Goal: Information Seeking & Learning: Learn about a topic

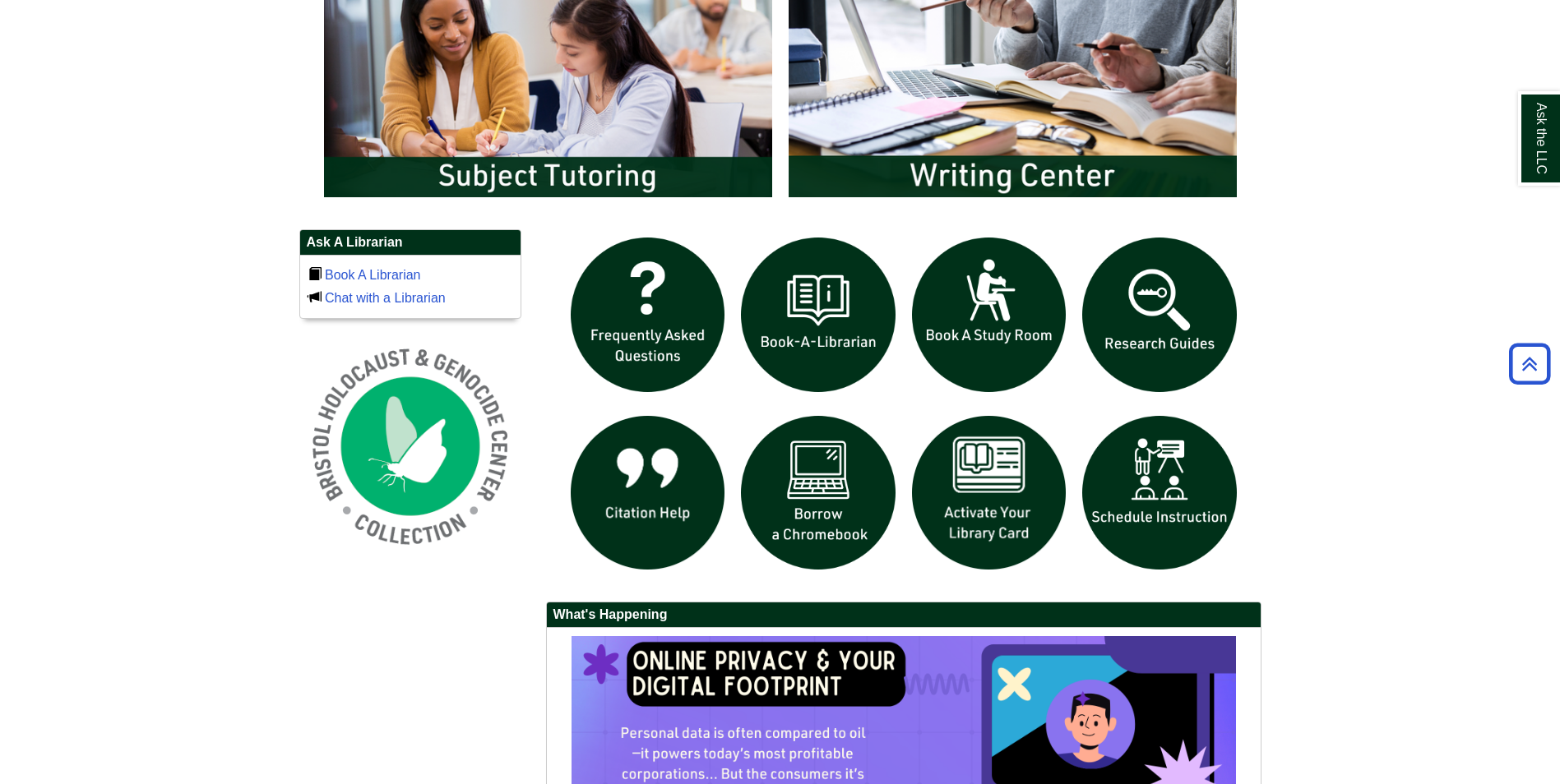
scroll to position [987, 0]
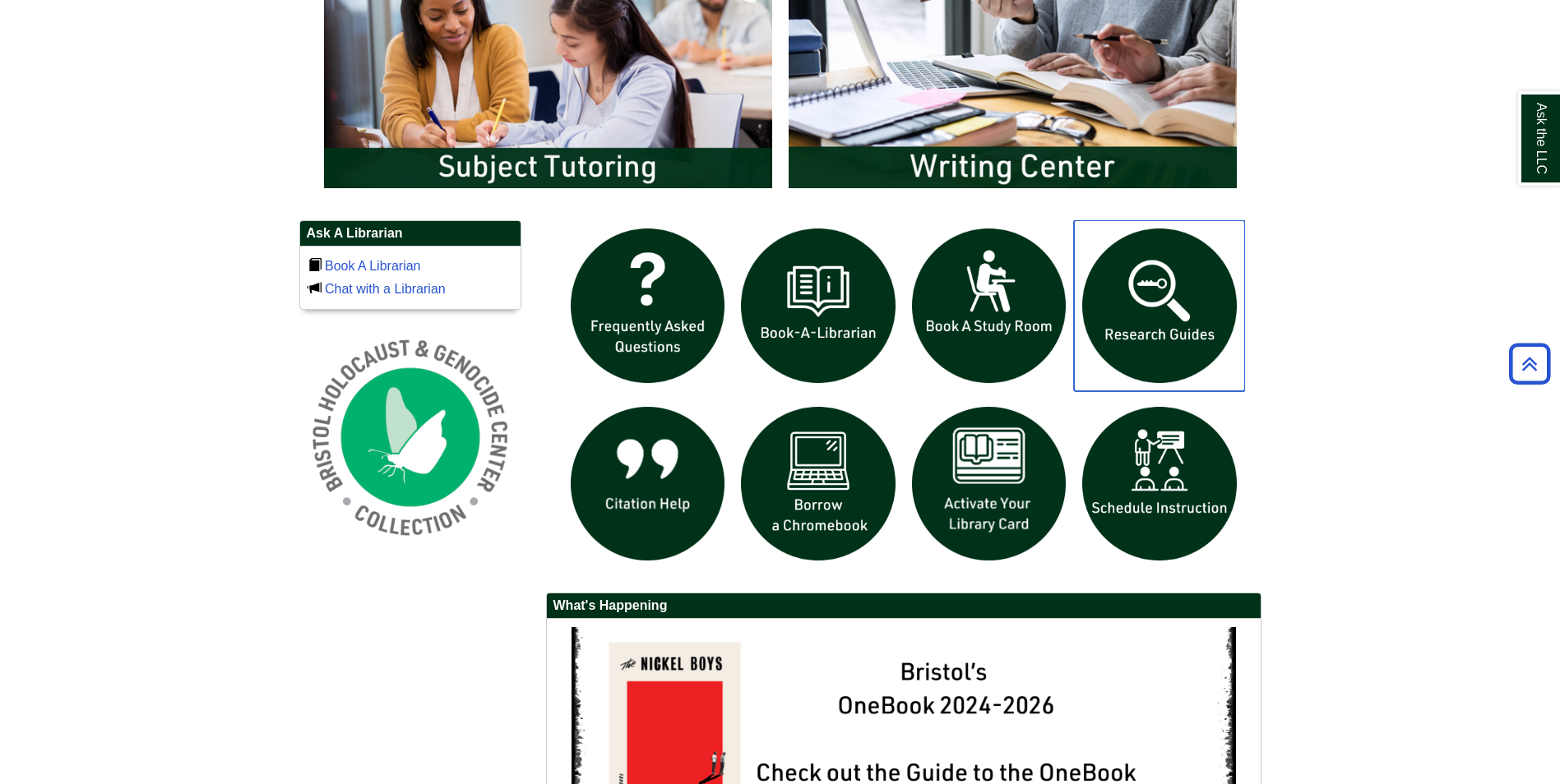
click at [1166, 301] on img "slideshow" at bounding box center [1160, 306] width 172 height 172
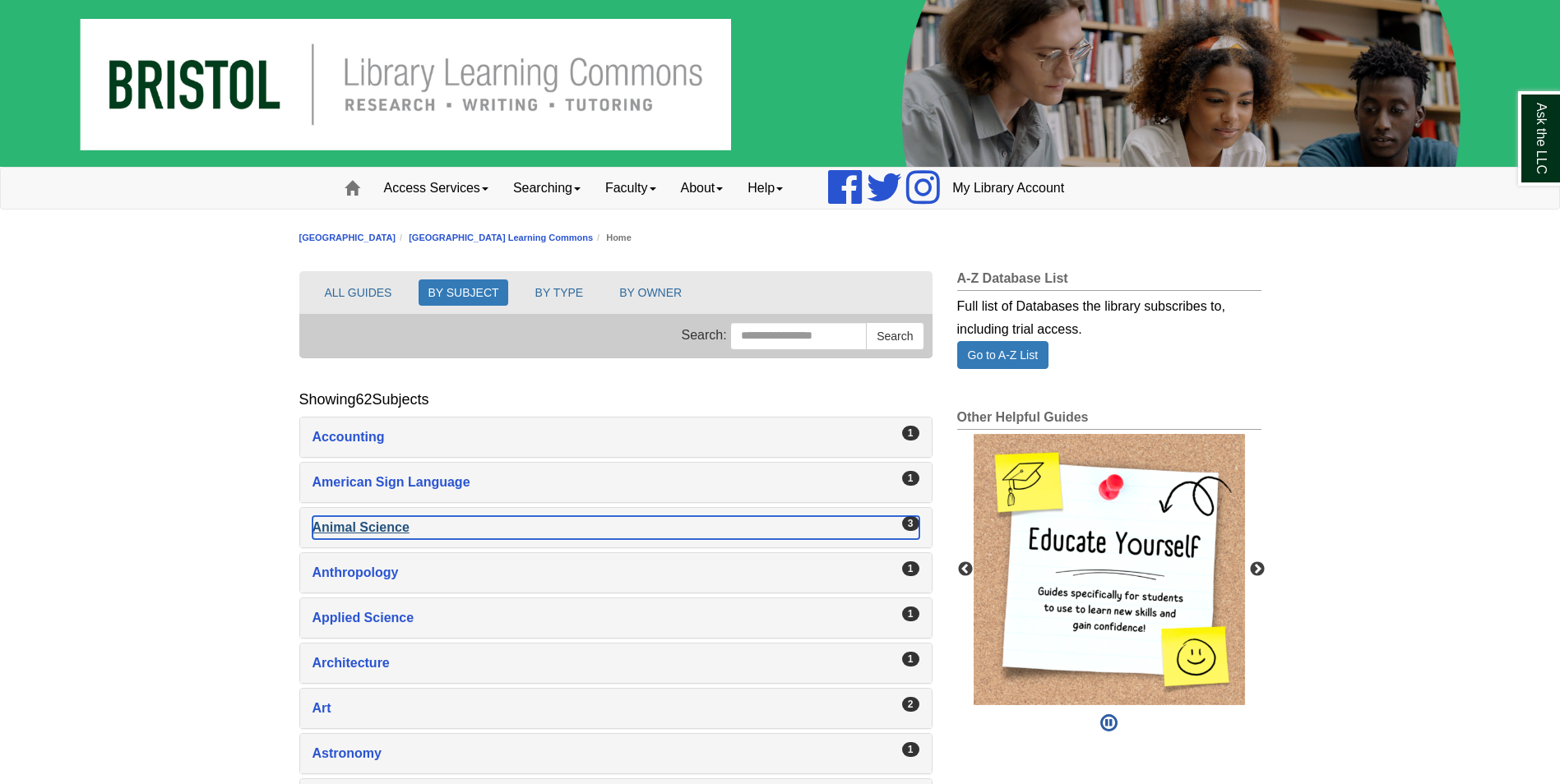
click at [392, 523] on div "Animal Science , 3 guides" at bounding box center [616, 527] width 607 height 23
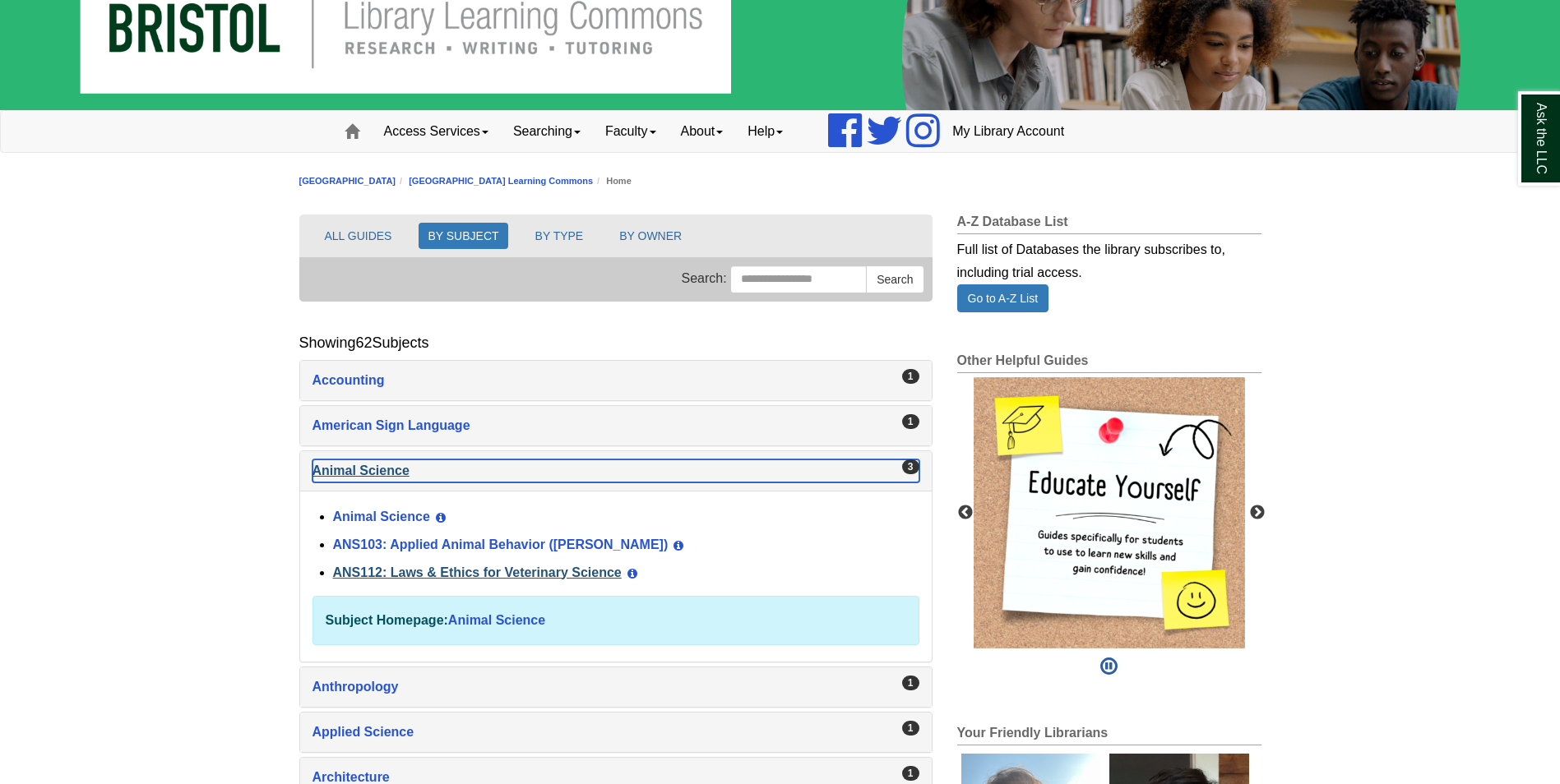
scroll to position [82, 0]
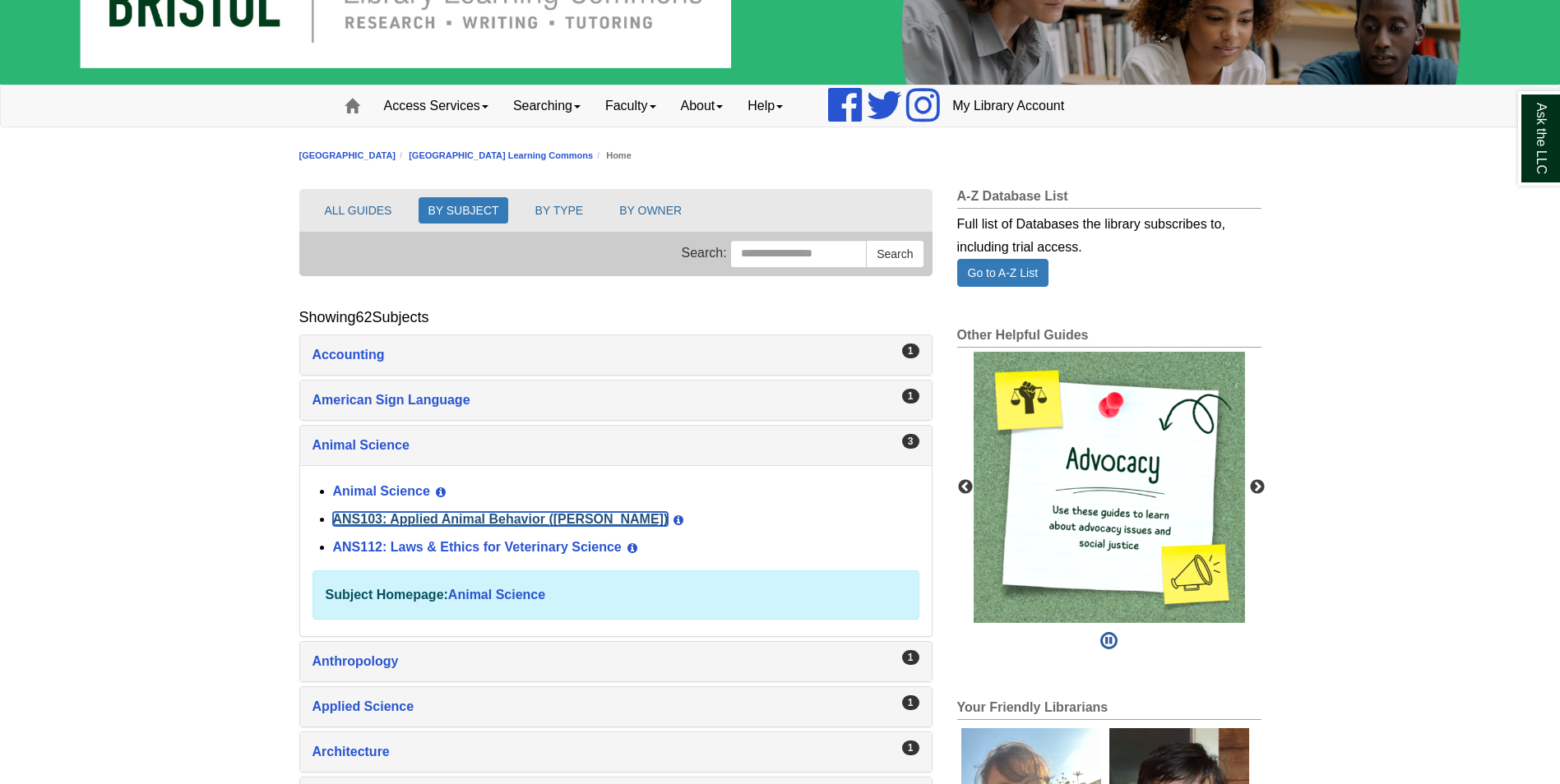
click at [498, 519] on link "ANS103: Applied Animal Behavior (Winokur)" at bounding box center [501, 519] width 335 height 14
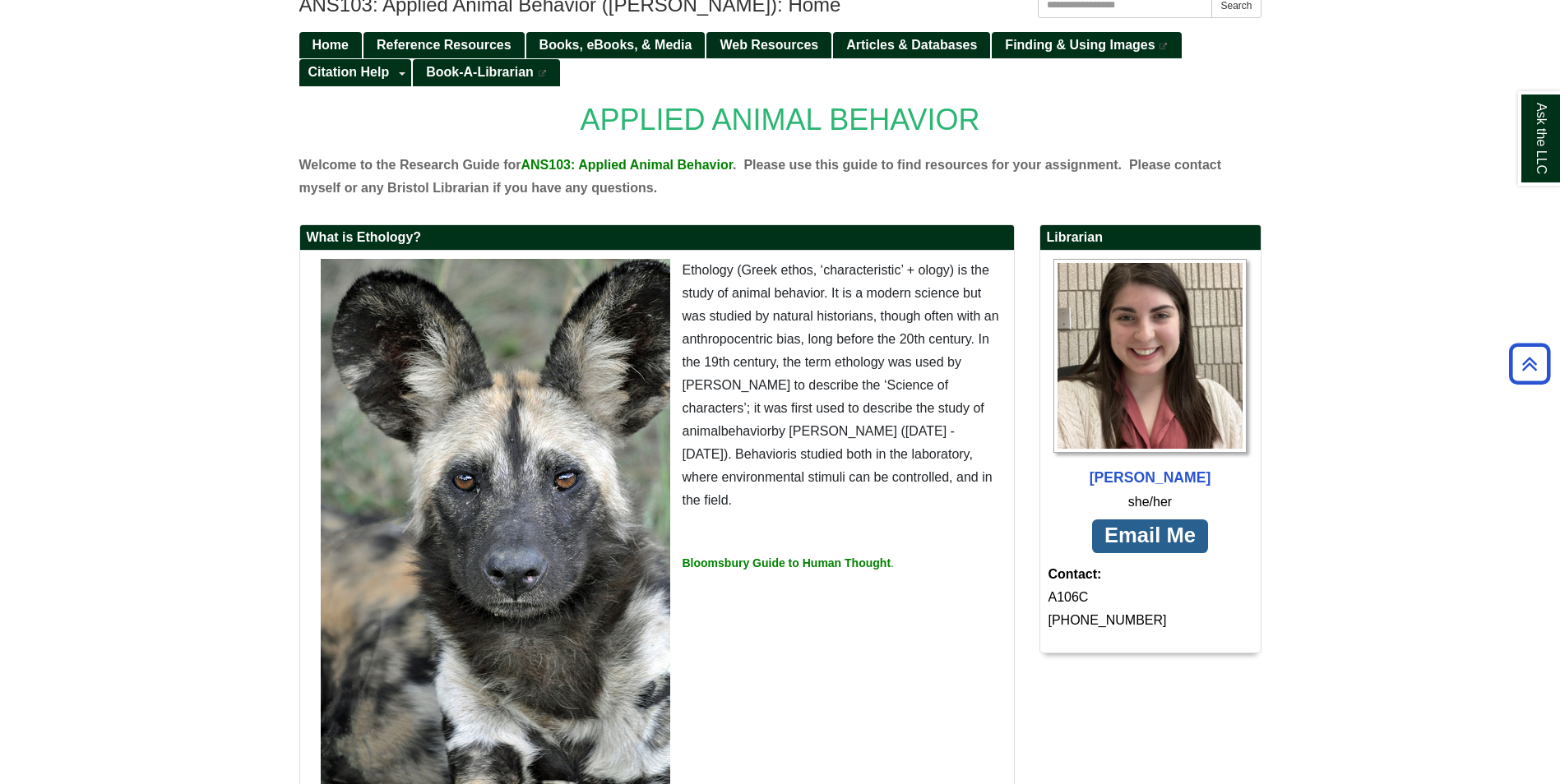
scroll to position [31, 0]
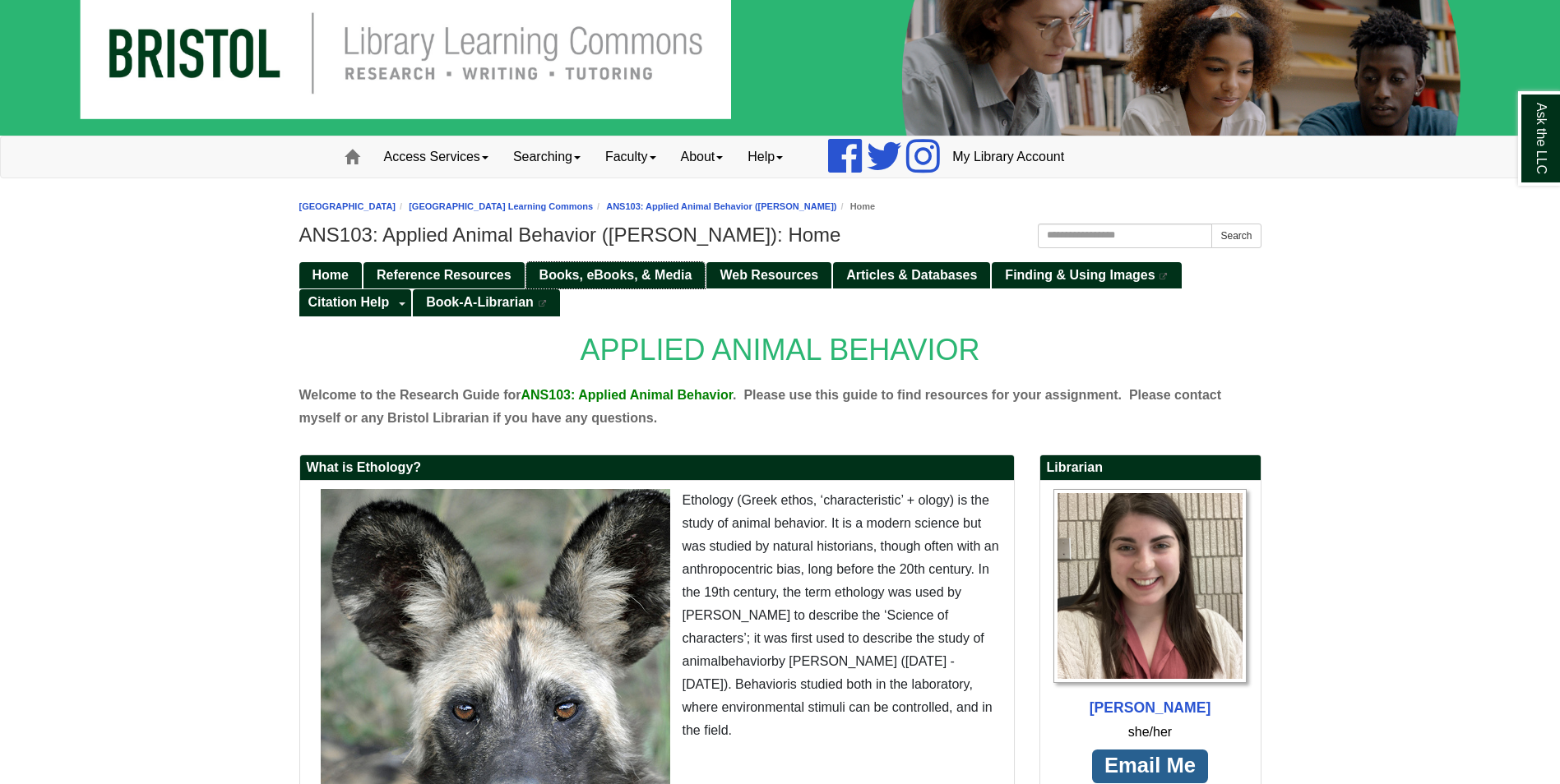
click at [575, 280] on span "Books, eBooks, & Media" at bounding box center [616, 274] width 153 height 14
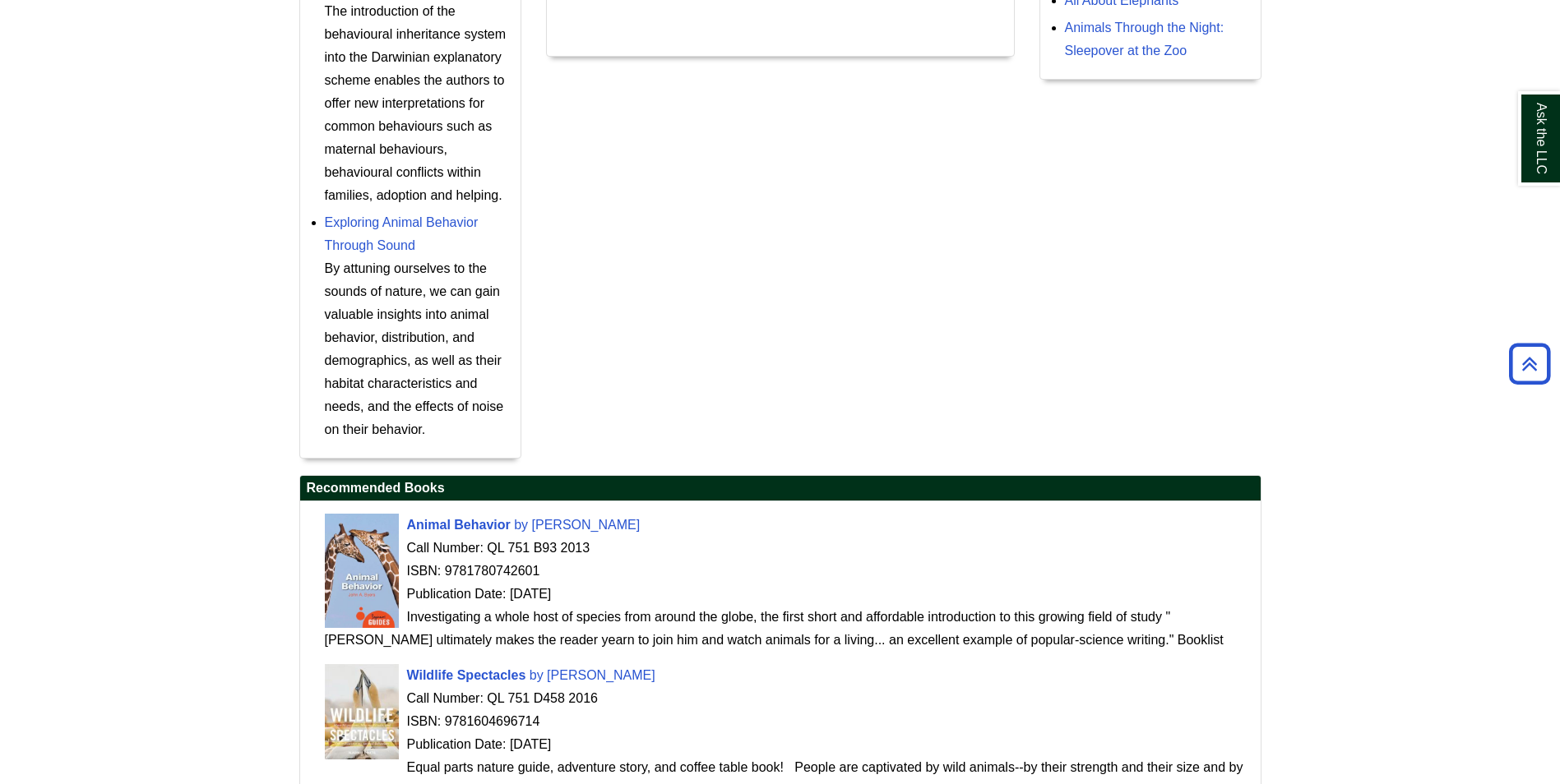
scroll to position [1152, 0]
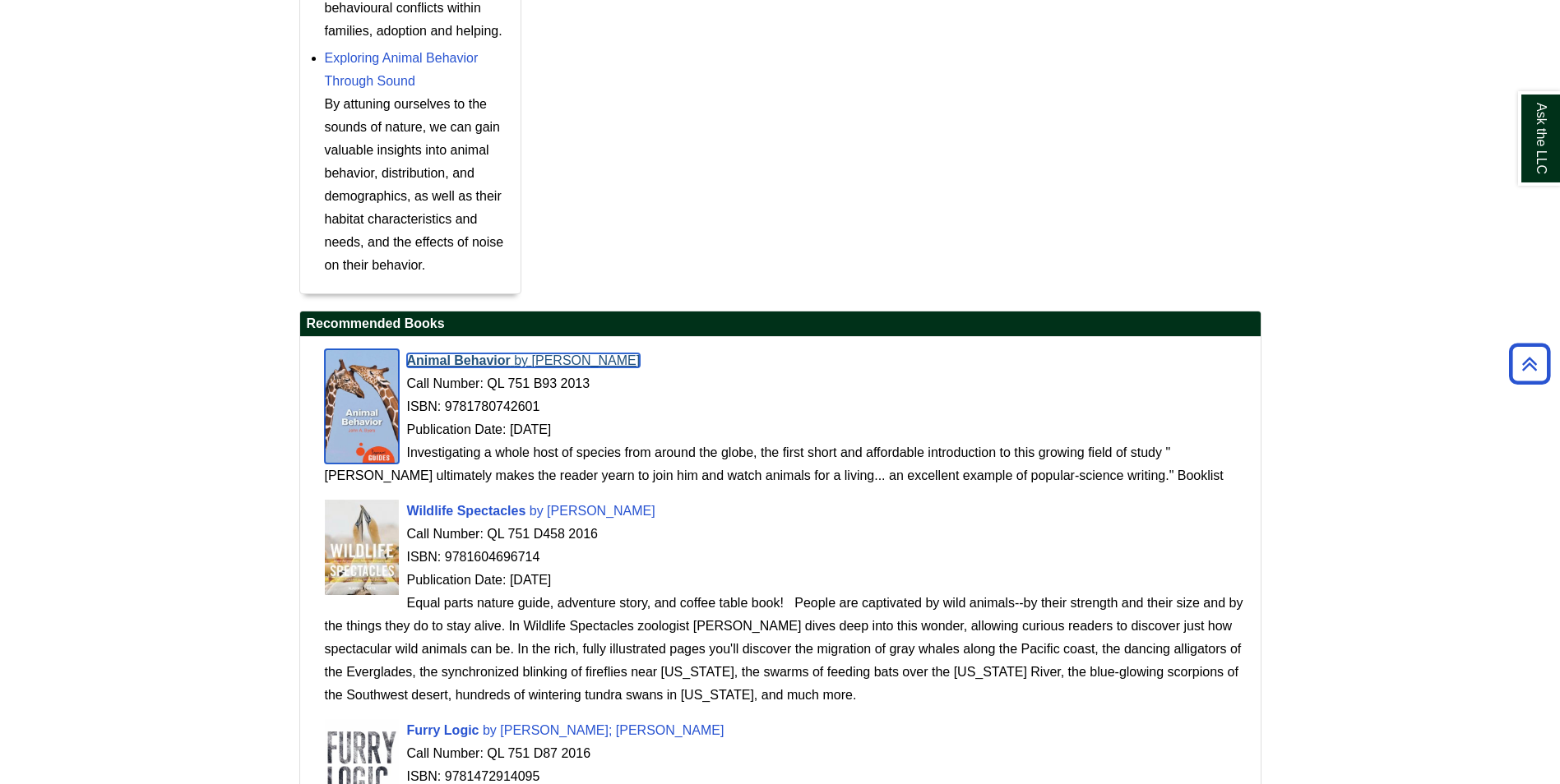
click at [564, 362] on span "[PERSON_NAME]" at bounding box center [586, 361] width 109 height 14
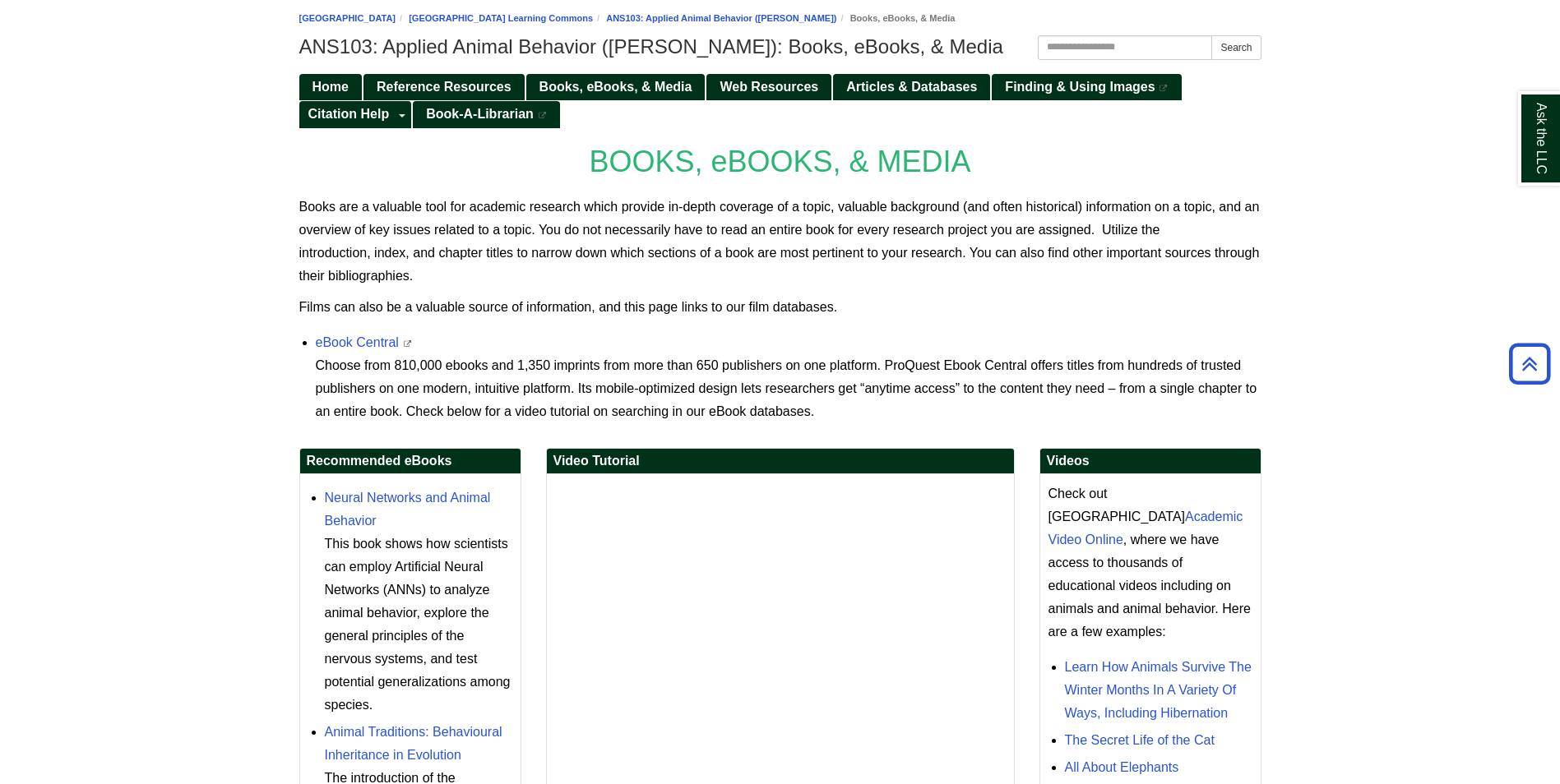
scroll to position [161, 0]
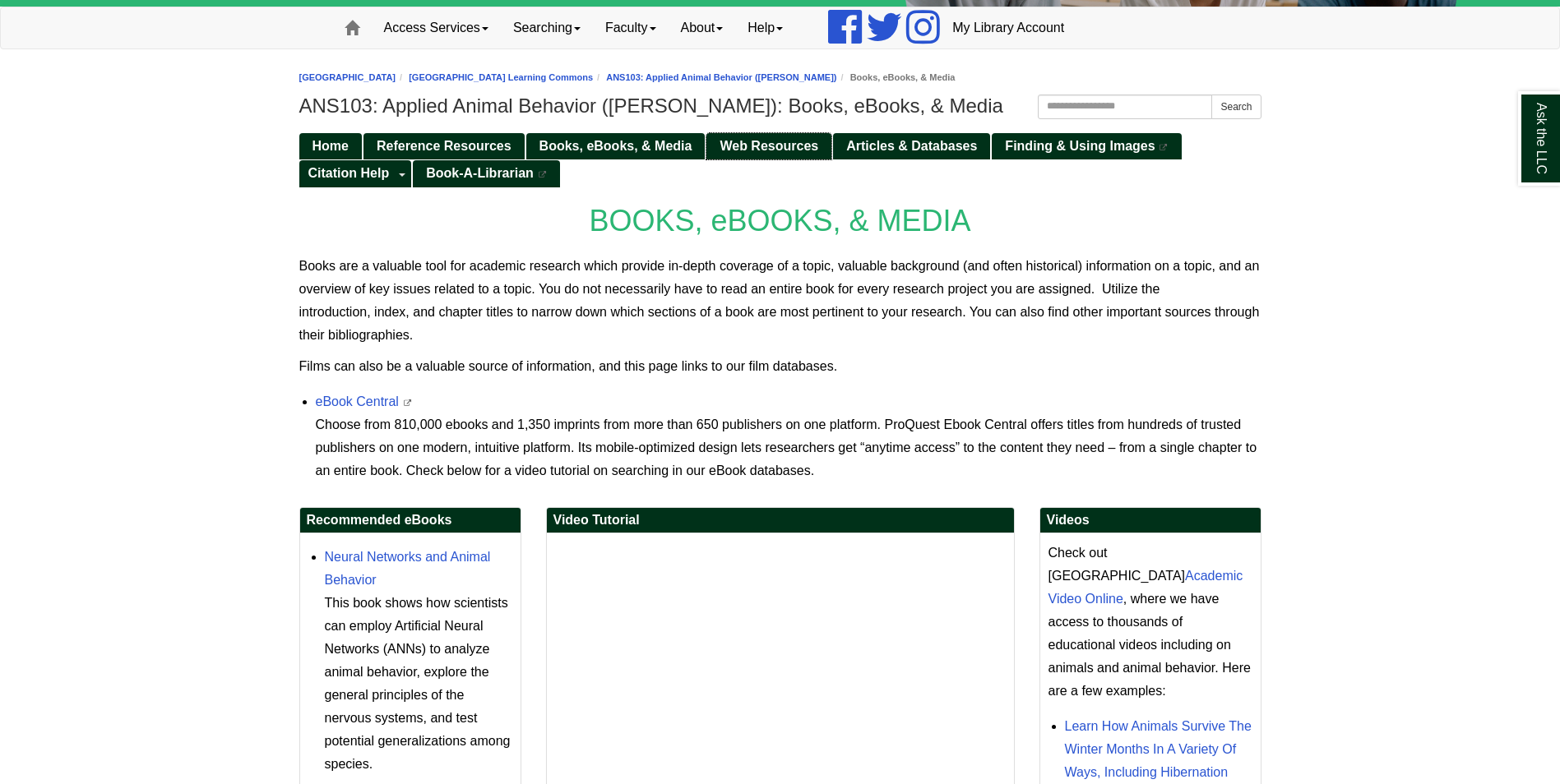
click at [772, 140] on span "Web Resources" at bounding box center [769, 146] width 99 height 14
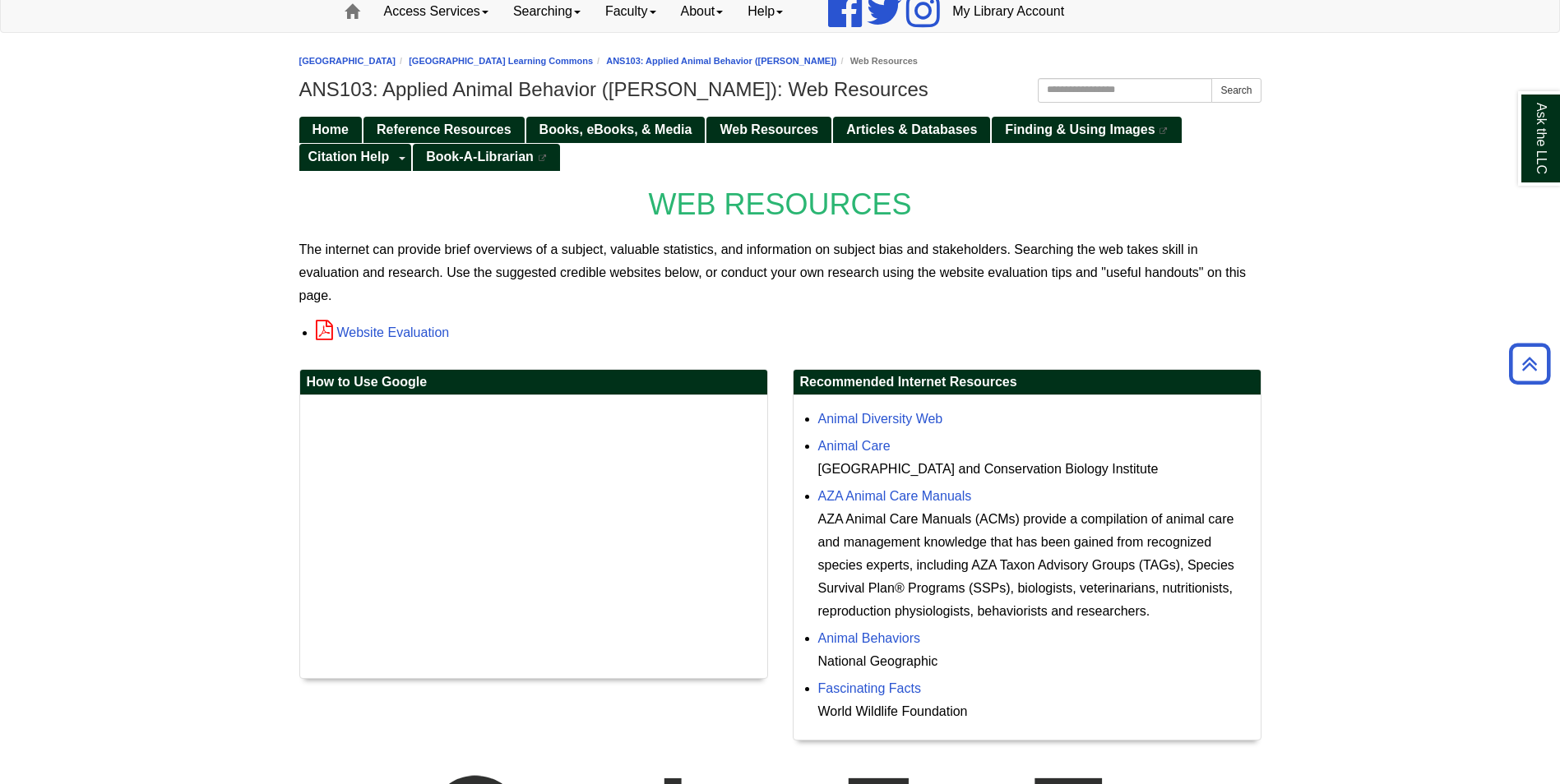
scroll to position [165, 0]
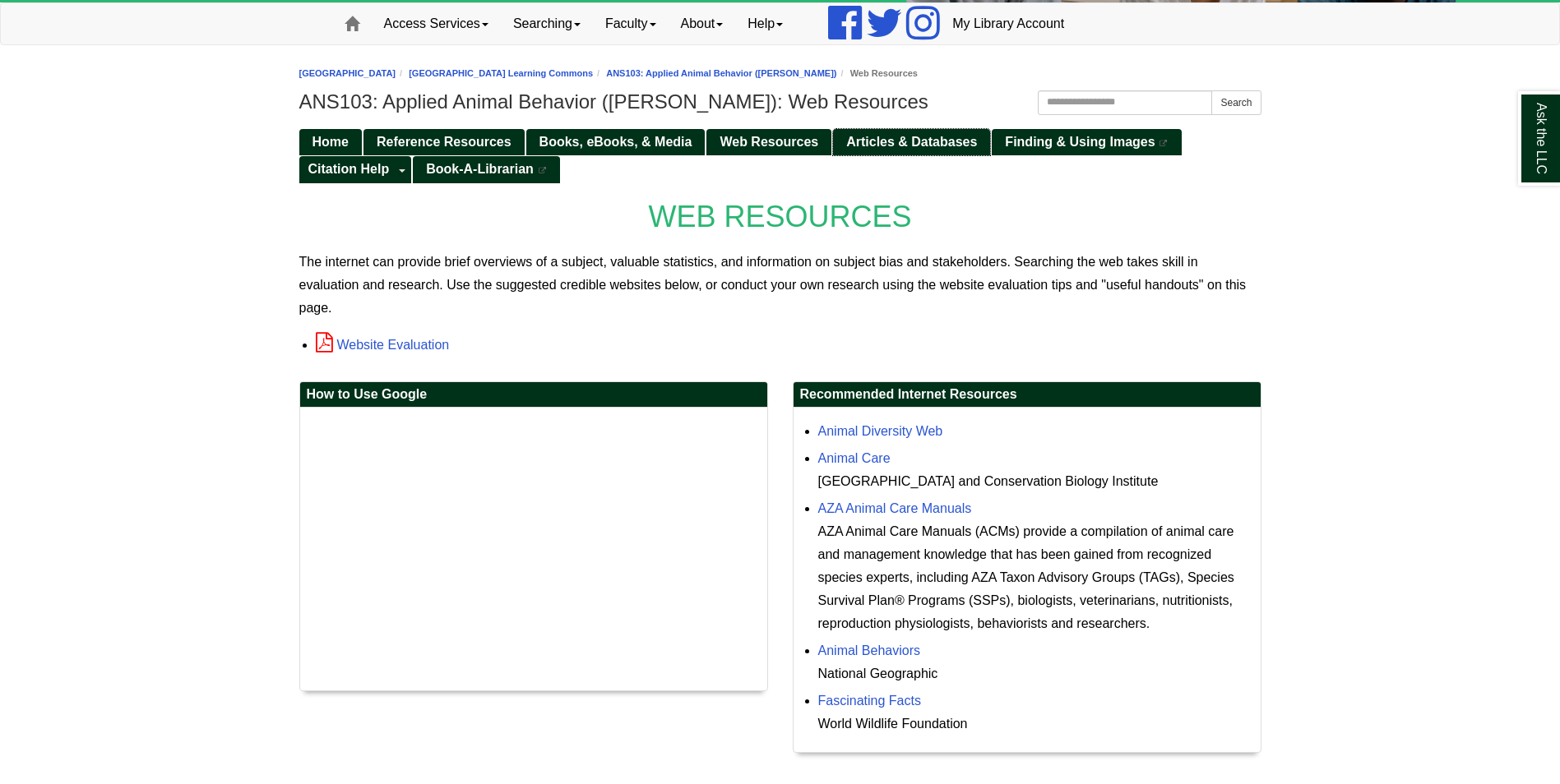
click at [929, 149] on link "Articles & Databases" at bounding box center [912, 143] width 157 height 27
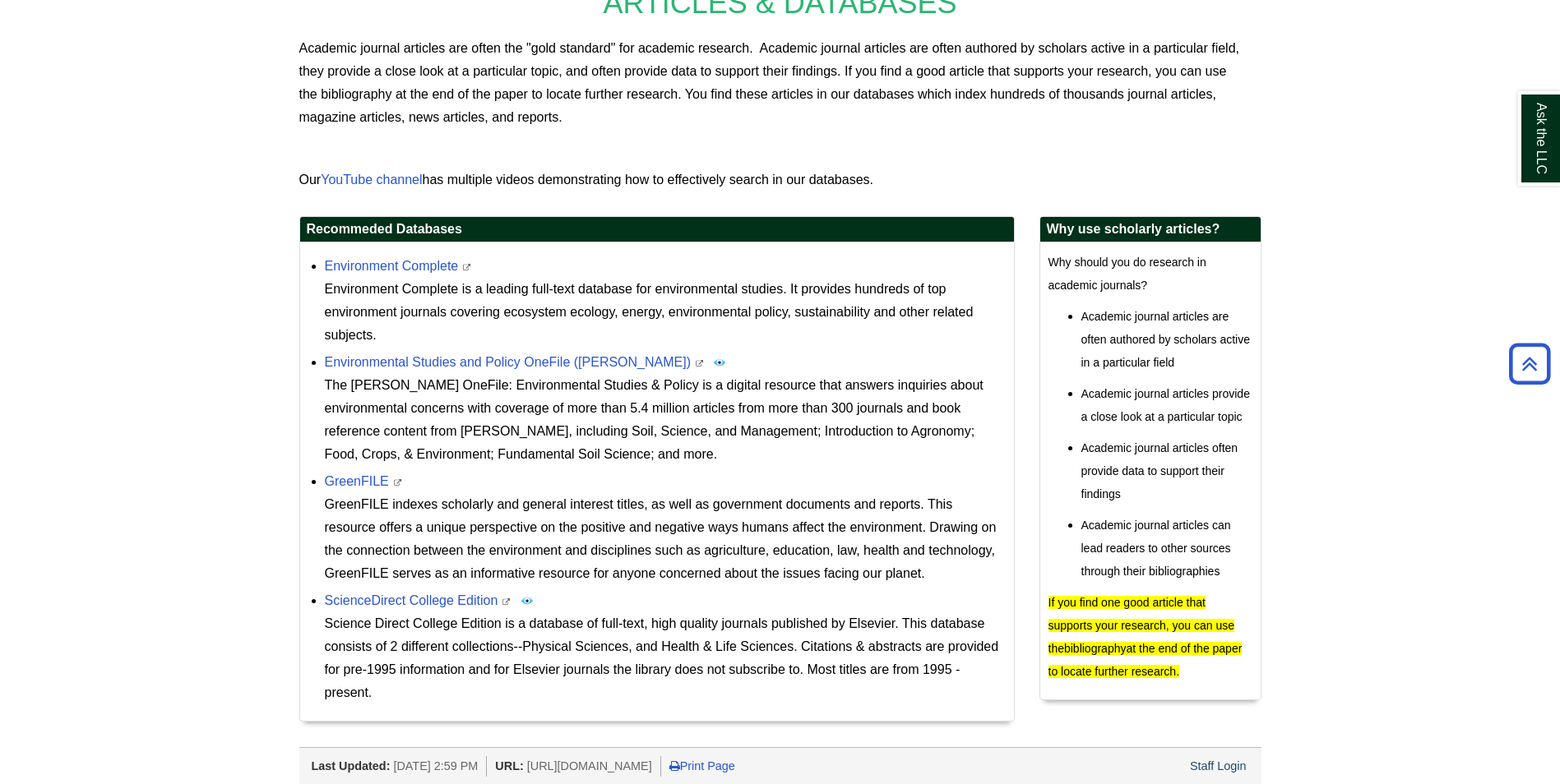
scroll to position [405, 0]
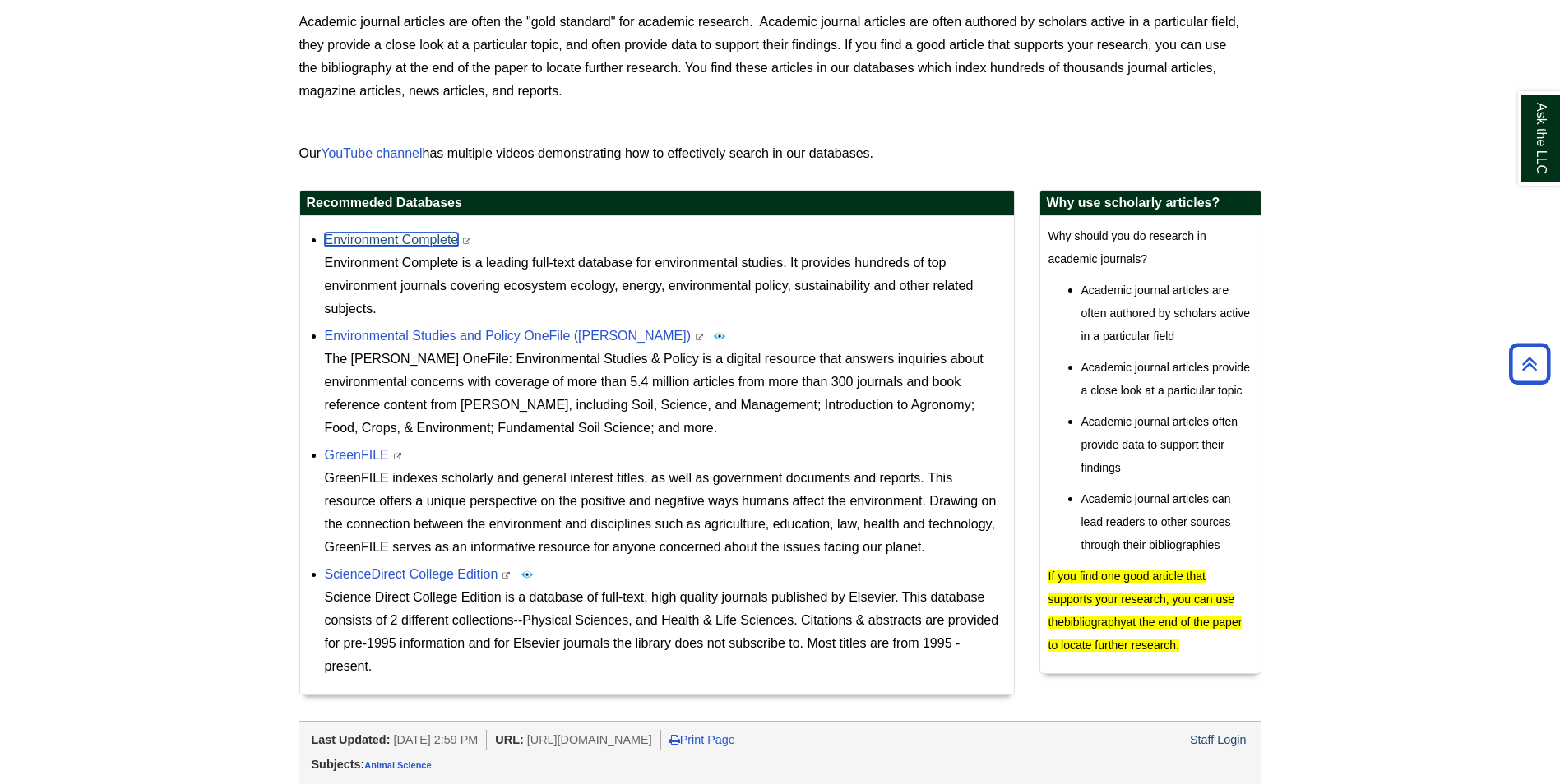
click at [428, 239] on link "Environment Complete" at bounding box center [391, 239] width 134 height 14
